Goal: Information Seeking & Learning: Learn about a topic

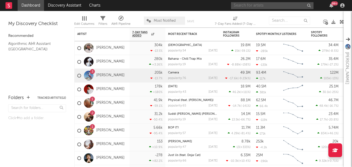
click at [274, 7] on input "text" at bounding box center [272, 5] width 83 height 7
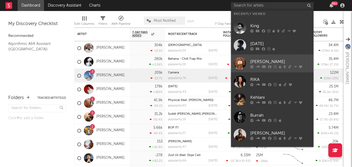
click at [269, 66] on icon at bounding box center [269, 66] width 3 height 3
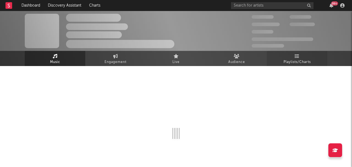
click at [295, 64] on span "Playlists/Charts" at bounding box center [297, 62] width 27 height 7
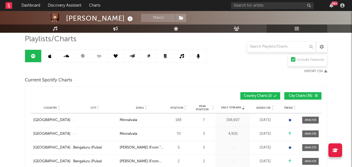
scroll to position [28, 0]
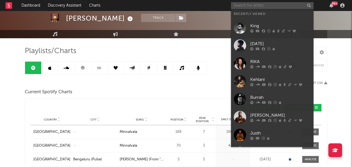
click at [249, 6] on input "text" at bounding box center [272, 5] width 83 height 7
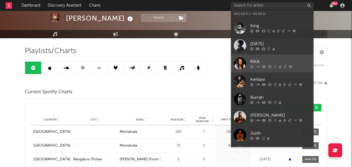
click at [259, 65] on icon at bounding box center [258, 66] width 4 height 3
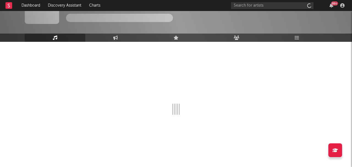
scroll to position [24, 0]
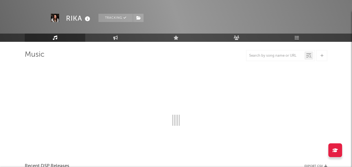
select select "6m"
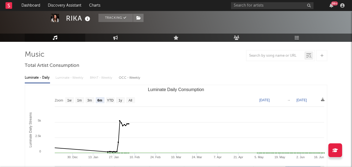
scroll to position [28, 0]
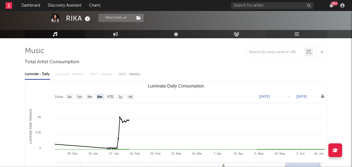
click at [298, 35] on icon at bounding box center [297, 34] width 5 height 4
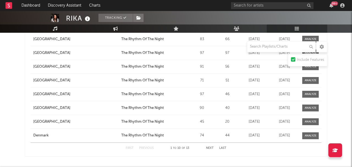
scroll to position [414, 0]
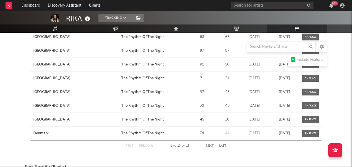
click at [243, 2] on div "99 +" at bounding box center [289, 5] width 116 height 11
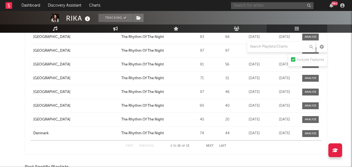
click at [241, 3] on input "text" at bounding box center [272, 5] width 83 height 7
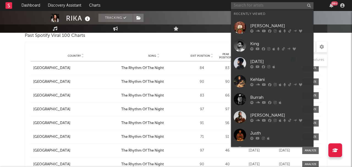
scroll to position [354, 0]
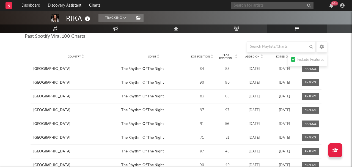
click at [255, 4] on input "text" at bounding box center [272, 5] width 83 height 7
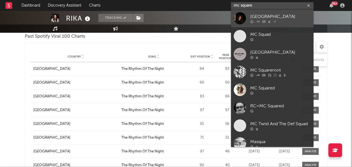
type input "mc square"
click at [261, 17] on div "[GEOGRAPHIC_DATA]" at bounding box center [280, 16] width 61 height 7
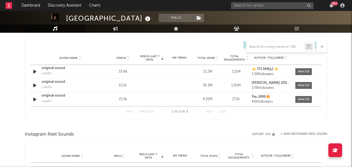
scroll to position [373, 0]
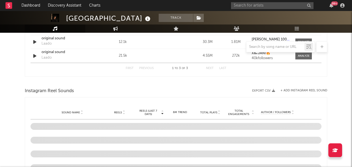
select select "6m"
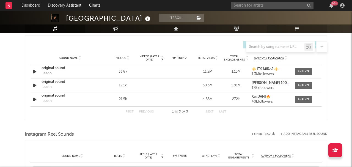
click at [298, 26] on link "Playlists/Charts" at bounding box center [297, 28] width 61 height 8
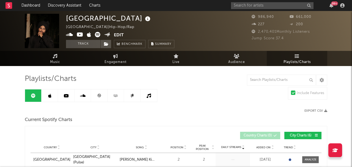
click at [102, 97] on link at bounding box center [99, 95] width 17 height 12
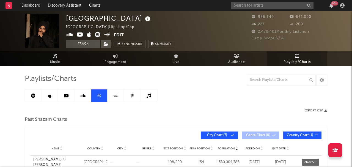
click at [66, 97] on icon at bounding box center [66, 96] width 5 height 4
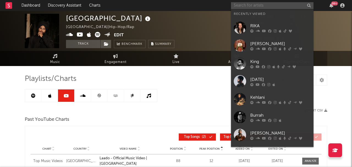
click at [298, 6] on input "text" at bounding box center [272, 5] width 83 height 7
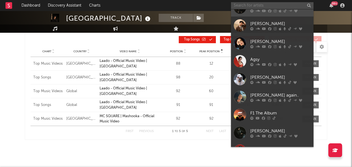
scroll to position [218, 0]
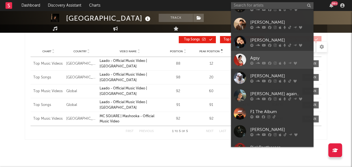
click at [270, 58] on div "Agsy" at bounding box center [280, 58] width 61 height 7
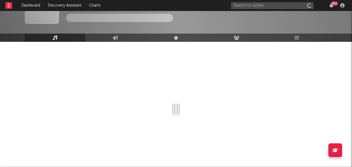
scroll to position [24, 0]
click at [296, 37] on icon at bounding box center [297, 37] width 5 height 4
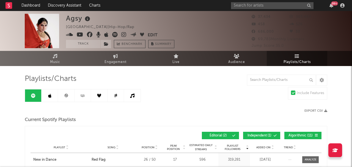
click at [70, 99] on link at bounding box center [66, 95] width 17 height 12
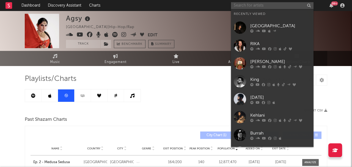
click at [294, 7] on input "text" at bounding box center [272, 5] width 83 height 7
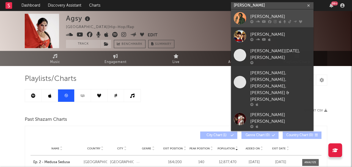
type input "[PERSON_NAME]"
click at [294, 15] on div "[PERSON_NAME]" at bounding box center [280, 16] width 61 height 7
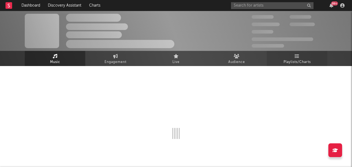
click at [294, 61] on span "Playlists/Charts" at bounding box center [297, 62] width 27 height 7
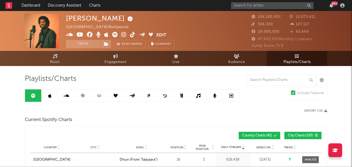
click at [77, 97] on link at bounding box center [83, 95] width 17 height 12
